Goal: Information Seeking & Learning: Find specific fact

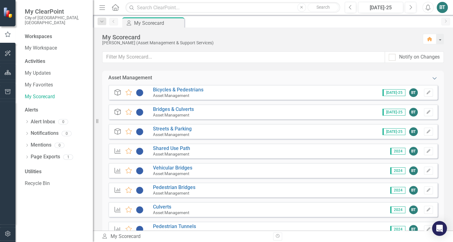
click at [433, 77] on icon "Expanded" at bounding box center [434, 78] width 6 height 5
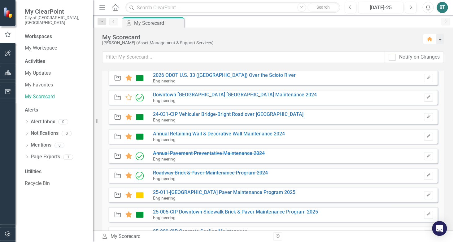
scroll to position [66, 0]
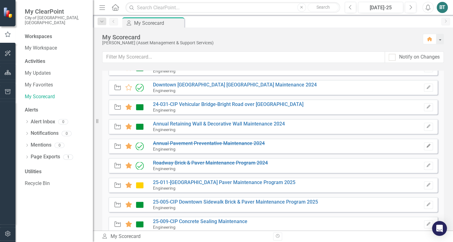
click at [429, 146] on icon "button" at bounding box center [428, 146] width 4 height 4
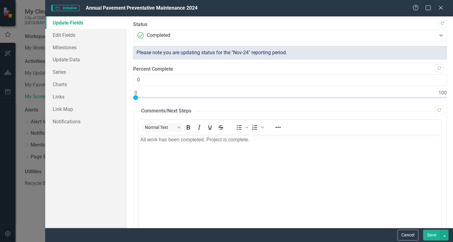
scroll to position [0, 0]
click at [439, 8] on icon "Close" at bounding box center [441, 8] width 8 height 6
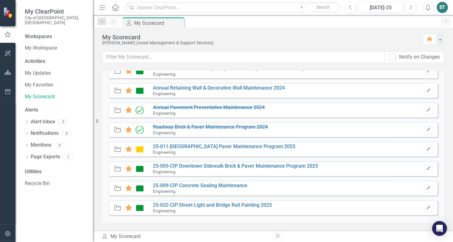
scroll to position [102, 0]
click at [240, 146] on link "25-011-[GEOGRAPHIC_DATA] Paver Maintenance Program 2025" at bounding box center [224, 146] width 142 height 6
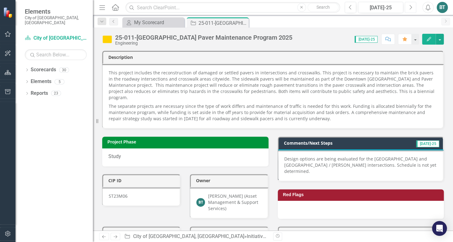
click at [410, 9] on icon "Next" at bounding box center [410, 8] width 3 height 6
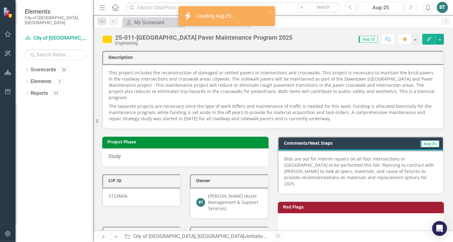
click at [310, 157] on p "Bids are out for interim repairs on all four intersections in [GEOGRAPHIC_DATA]…" at bounding box center [360, 171] width 153 height 31
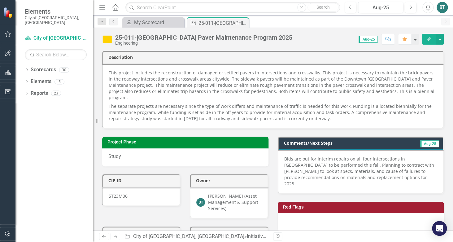
drag, startPoint x: 283, startPoint y: 152, endPoint x: 315, endPoint y: 158, distance: 33.1
click at [315, 158] on div "Bids are out for interim repairs on all four intersections in [GEOGRAPHIC_DATA]…" at bounding box center [361, 172] width 166 height 44
drag, startPoint x: 374, startPoint y: 172, endPoint x: 324, endPoint y: 168, distance: 50.0
click at [324, 168] on p "Bids are out for interim repairs on all four intersections in [GEOGRAPHIC_DATA]…" at bounding box center [360, 171] width 153 height 31
click at [322, 166] on p "Bids are out for interim repairs on all four intersections in [GEOGRAPHIC_DATA]…" at bounding box center [360, 171] width 153 height 31
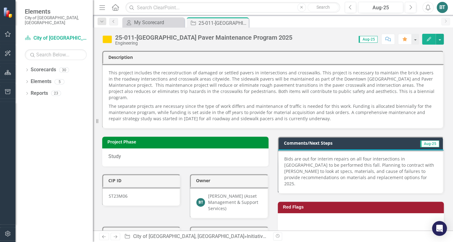
click at [322, 166] on p "Bids are out for interim repairs on all four intersections in [GEOGRAPHIC_DATA]…" at bounding box center [360, 171] width 153 height 31
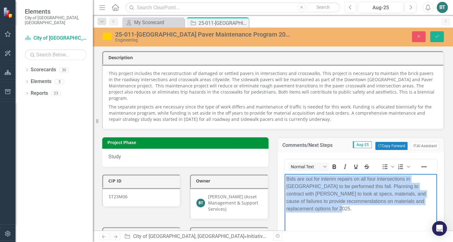
drag, startPoint x: 287, startPoint y: 178, endPoint x: 325, endPoint y: 218, distance: 54.7
click at [325, 218] on body "Bids are out for interim repairs on all four intersections in [GEOGRAPHIC_DATA]…" at bounding box center [360, 220] width 153 height 93
copy p "Bids are out for interim repairs on all four intersections in [GEOGRAPHIC_DATA]…"
